Goal: Information Seeking & Learning: Check status

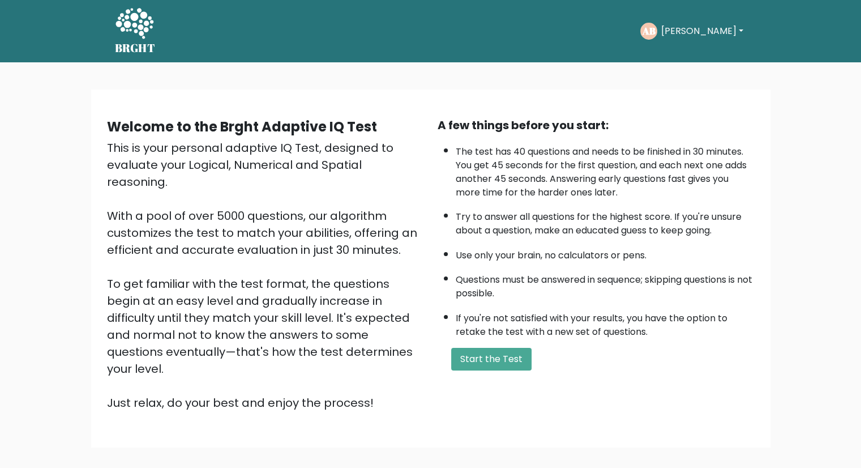
drag, startPoint x: 135, startPoint y: 36, endPoint x: 136, endPoint y: 48, distance: 12.5
click at [136, 36] on icon at bounding box center [134, 24] width 39 height 34
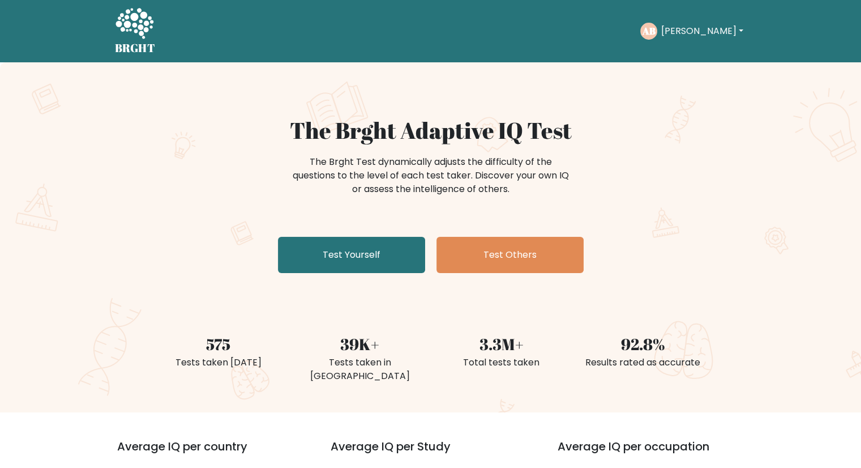
click at [713, 25] on button "[PERSON_NAME]" at bounding box center [701, 31] width 89 height 15
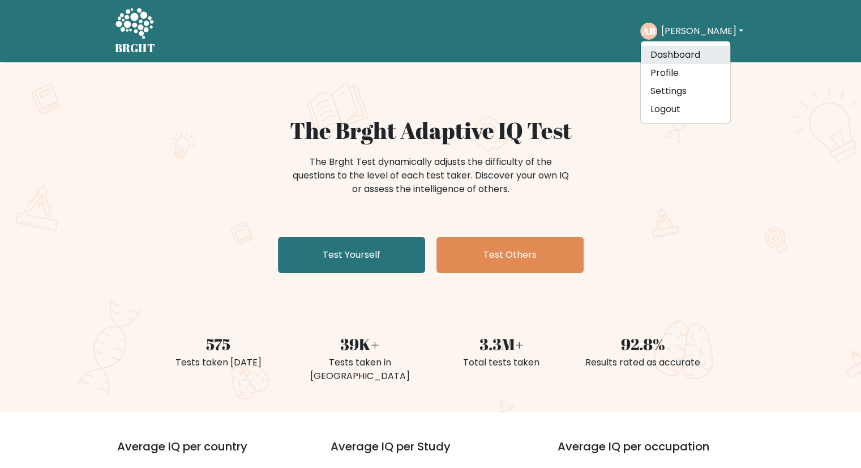
click at [683, 53] on link "Dashboard" at bounding box center [685, 55] width 89 height 18
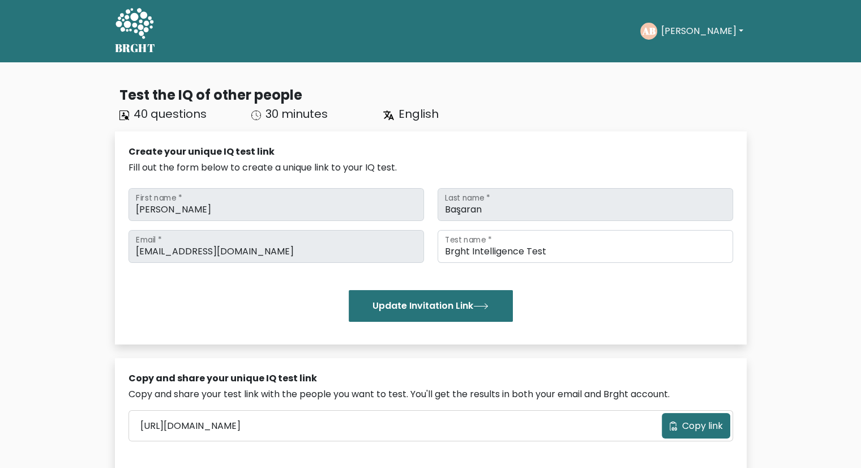
click at [717, 28] on button "[PERSON_NAME]" at bounding box center [701, 31] width 89 height 15
click at [677, 73] on link "Profile" at bounding box center [685, 73] width 89 height 18
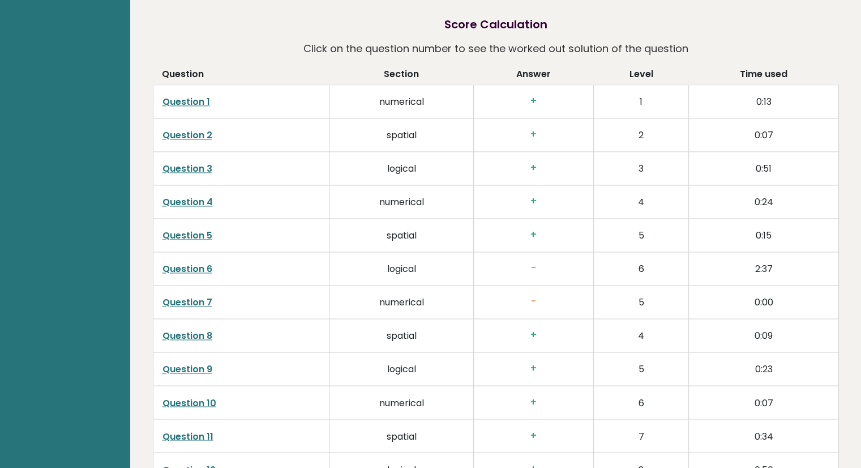
scroll to position [1887, 0]
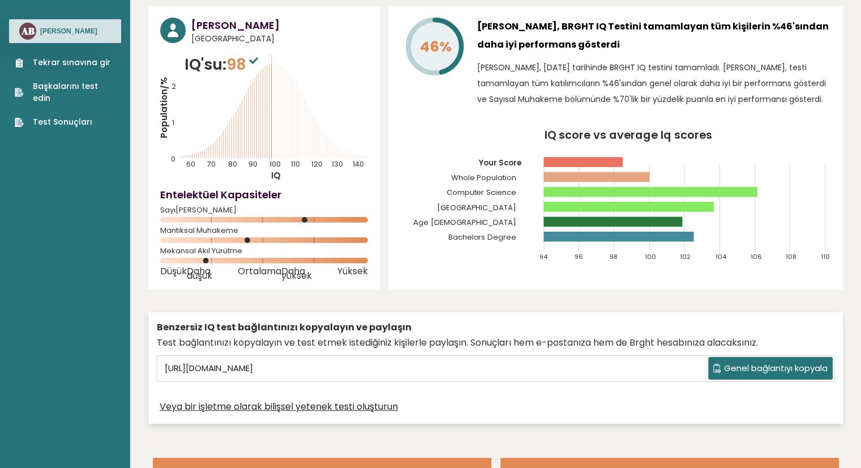
scroll to position [0, 0]
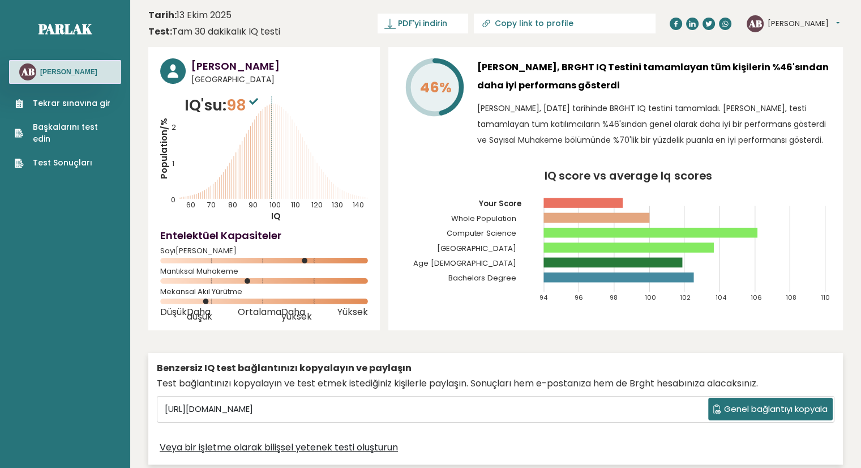
click at [66, 157] on font "Test Sonuçları" at bounding box center [62, 162] width 59 height 11
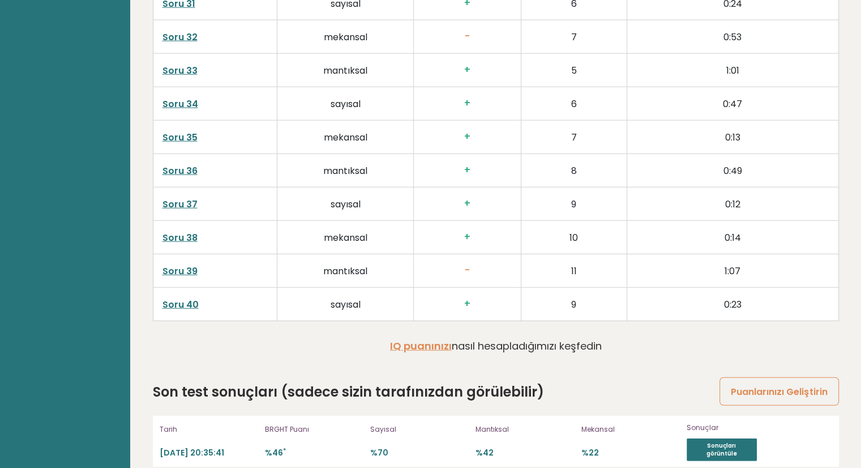
scroll to position [2878, 0]
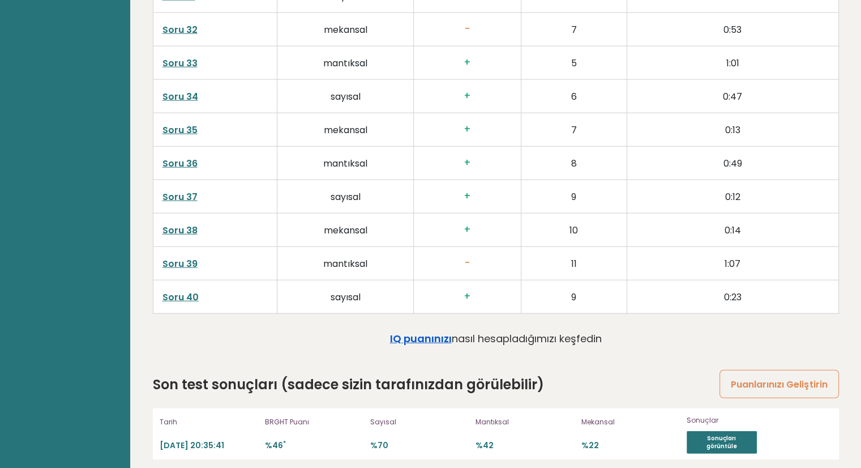
click at [412, 331] on font "IQ puanınızı" at bounding box center [421, 338] width 62 height 14
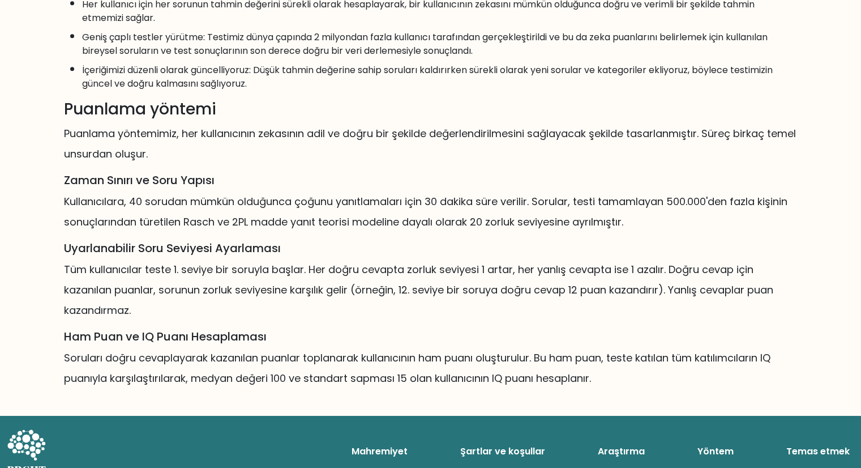
scroll to position [602, 0]
